Goal: Navigation & Orientation: Find specific page/section

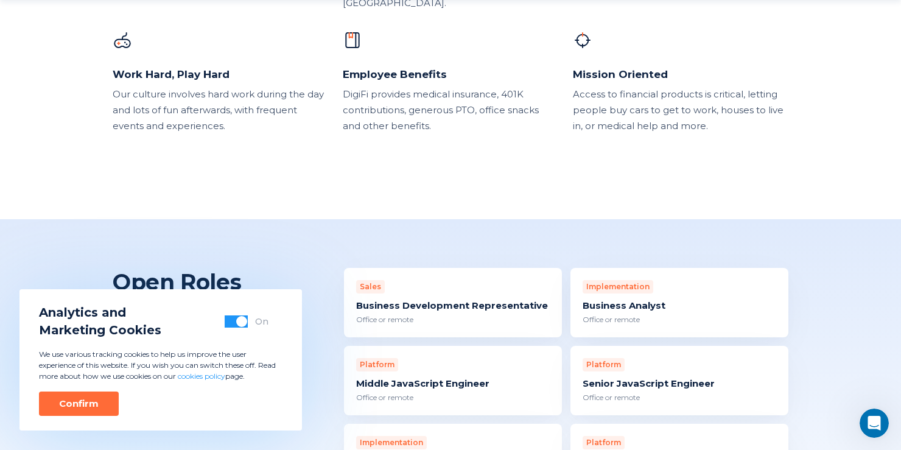
scroll to position [1035, 0]
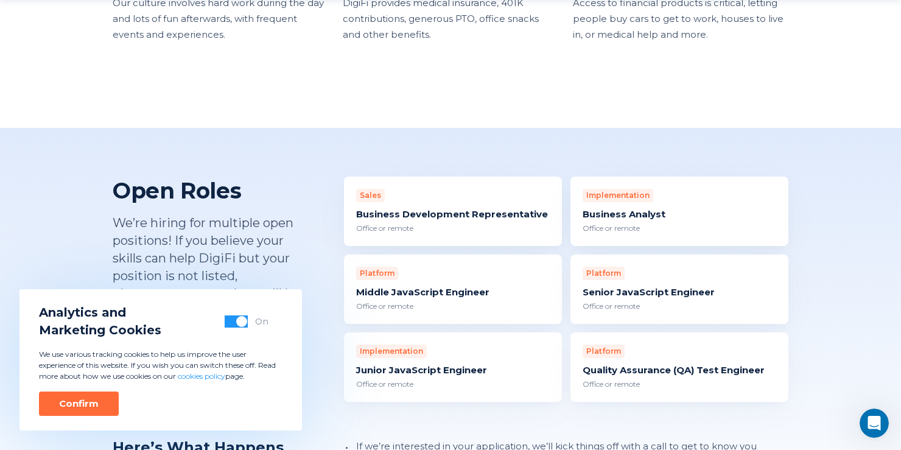
click at [635, 208] on div "Business Analyst" at bounding box center [680, 214] width 194 height 12
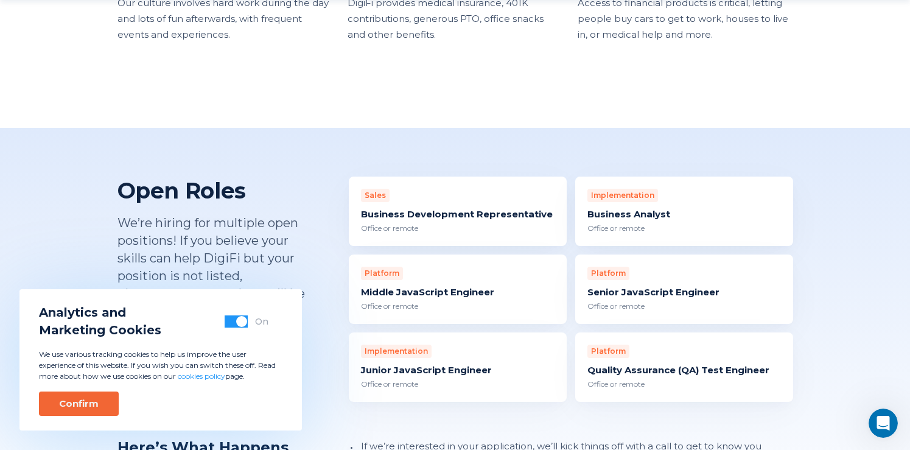
click at [85, 408] on div "Confirm" at bounding box center [79, 404] width 40 height 12
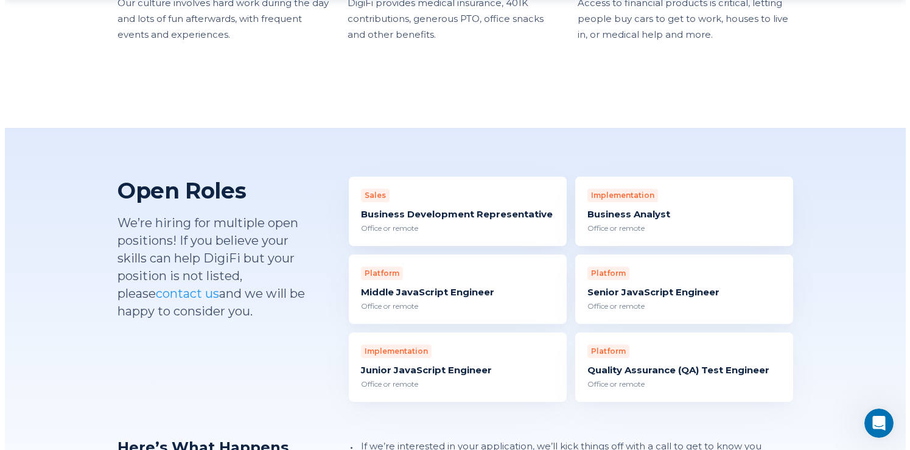
scroll to position [0, 0]
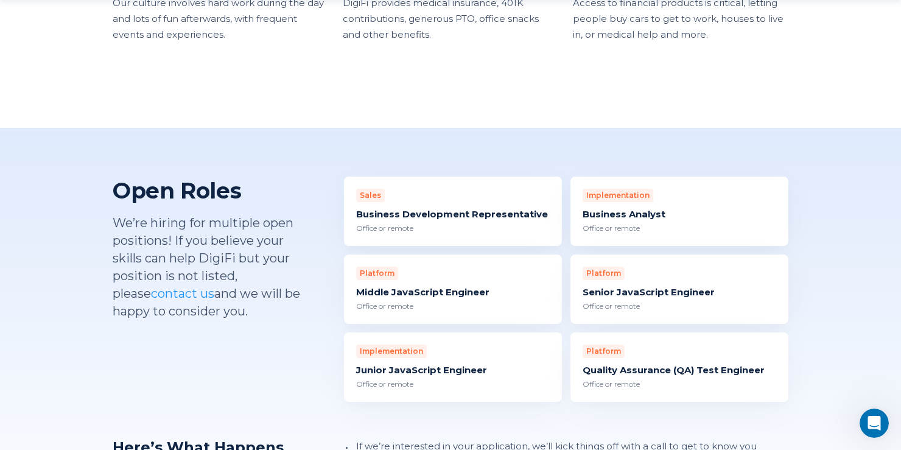
click at [646, 208] on div "Business Analyst" at bounding box center [680, 214] width 194 height 12
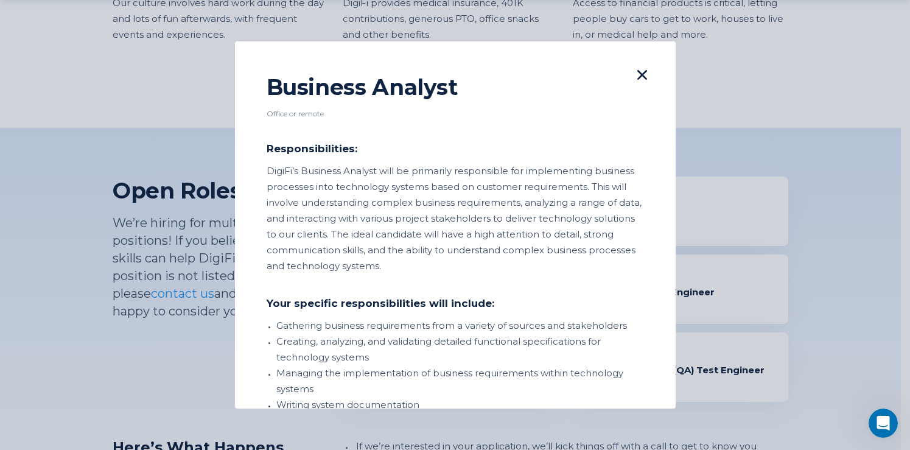
click at [638, 72] on icon at bounding box center [643, 75] width 10 height 10
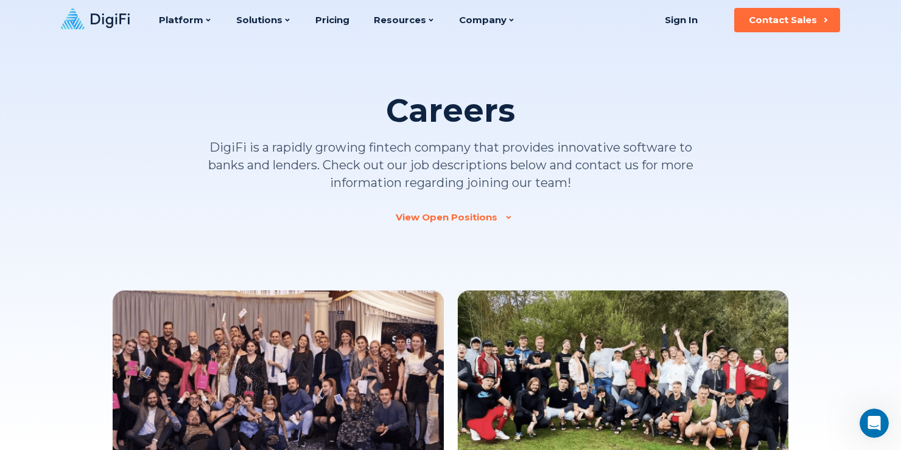
click at [106, 15] on icon at bounding box center [95, 19] width 69 height 21
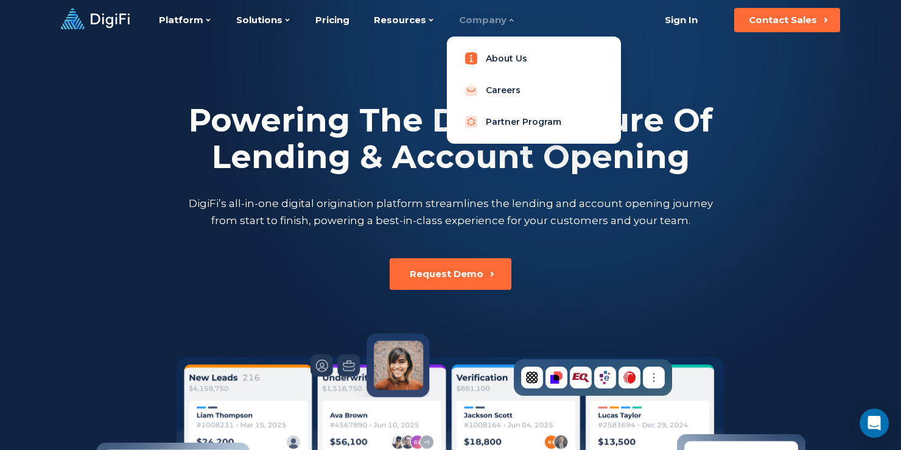
click at [475, 58] on link "About Us" at bounding box center [534, 58] width 155 height 24
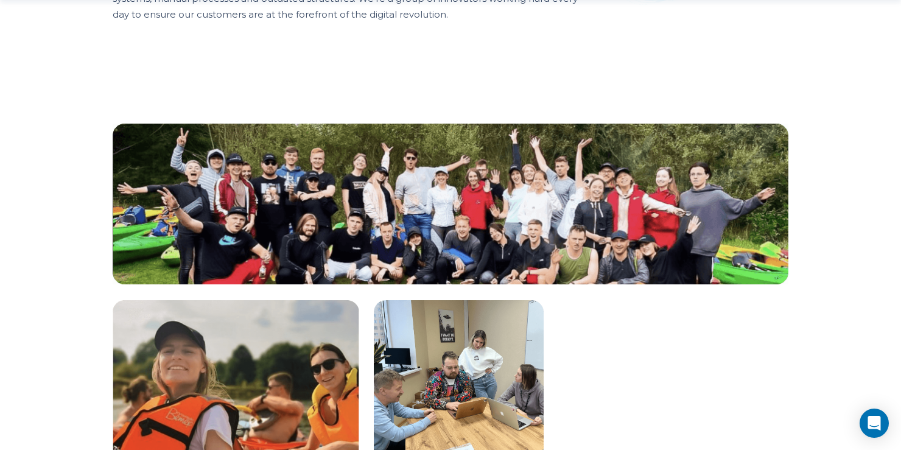
scroll to position [1279, 0]
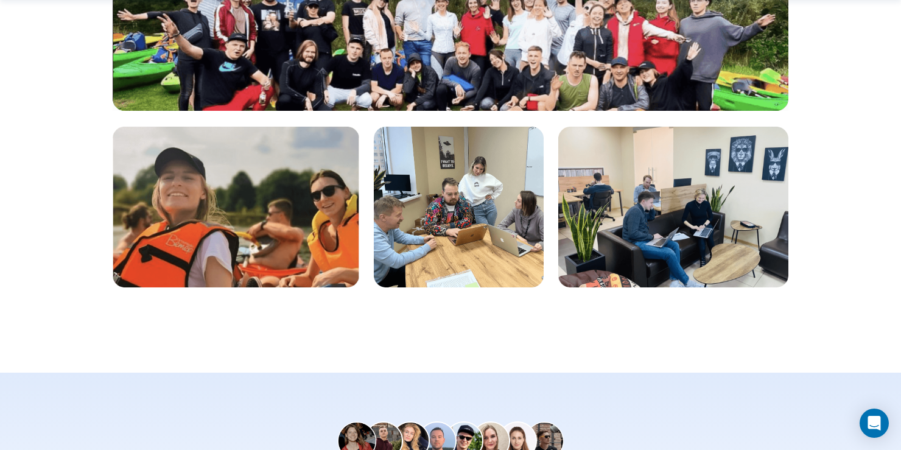
click at [448, 206] on img at bounding box center [459, 207] width 170 height 161
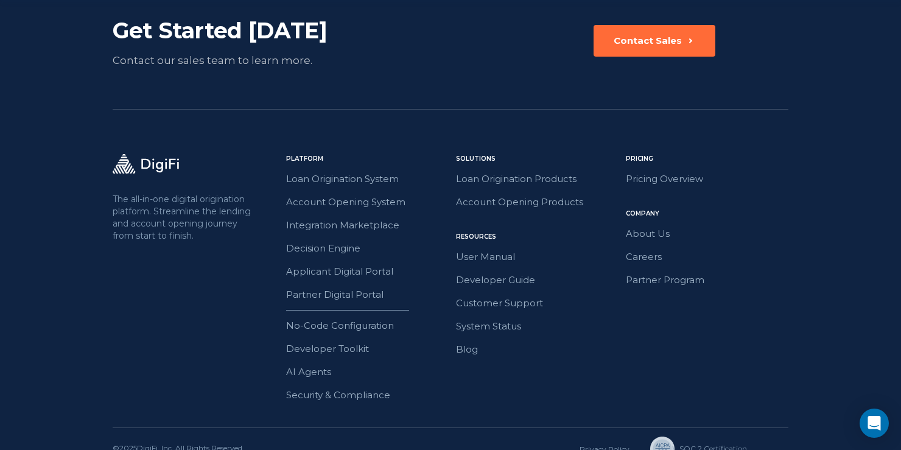
scroll to position [2005, 0]
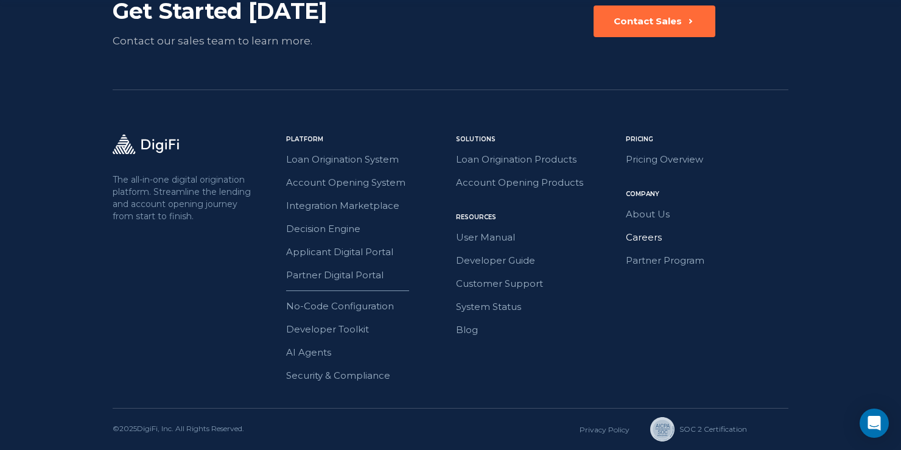
click at [650, 235] on link "Careers" at bounding box center [707, 238] width 163 height 16
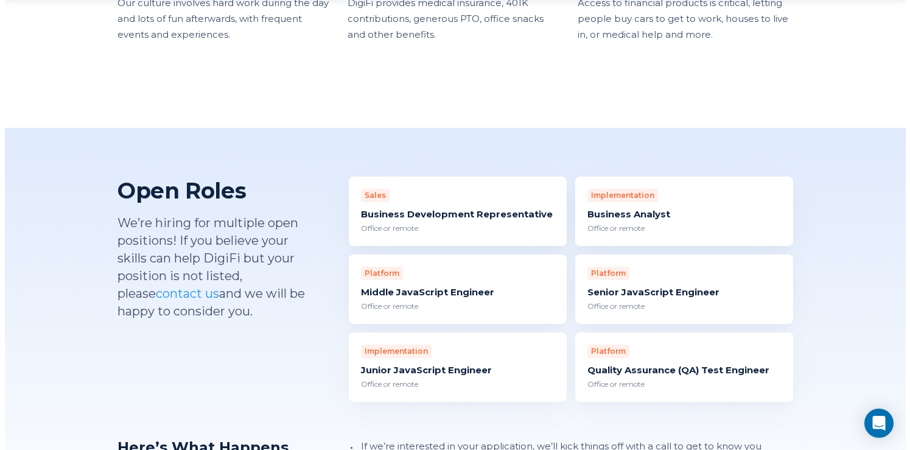
scroll to position [1096, 0]
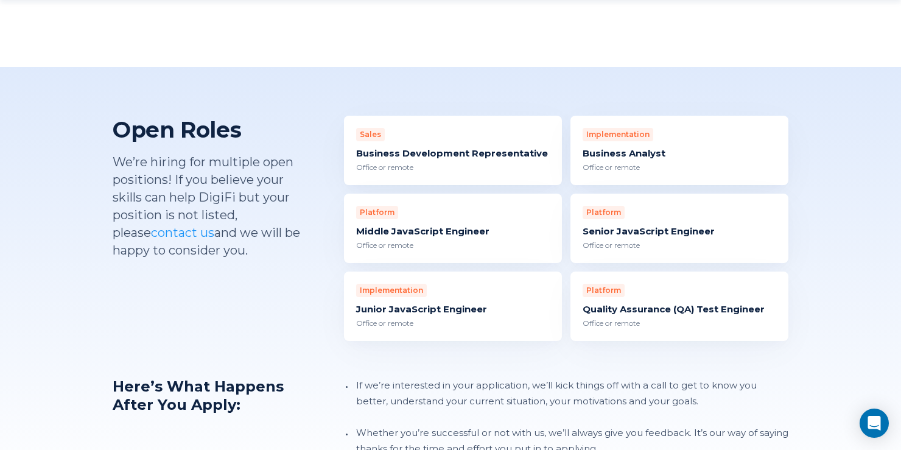
click at [507, 147] on div "Business Development Representative" at bounding box center [453, 153] width 194 height 12
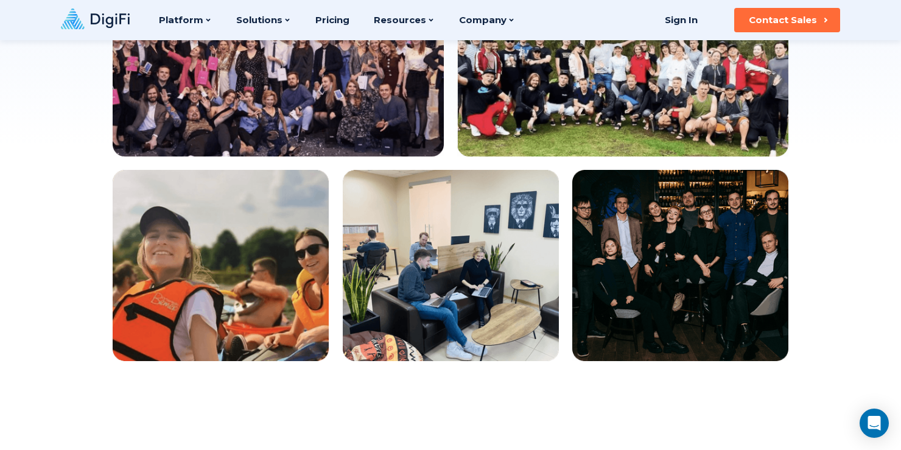
scroll to position [0, 0]
